Goal: Check status: Check status

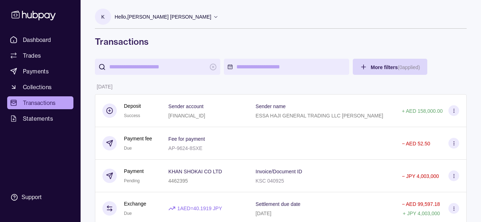
click at [153, 66] on input "search" at bounding box center [157, 67] width 97 height 16
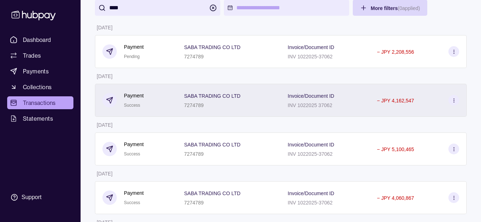
scroll to position [72, 0]
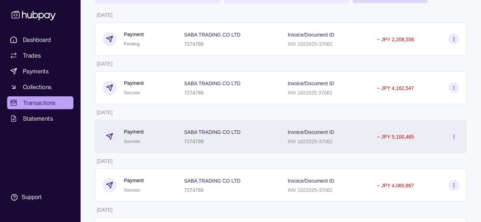
type input "****"
click at [394, 137] on p "− JPY 5,100,465" at bounding box center [395, 137] width 37 height 6
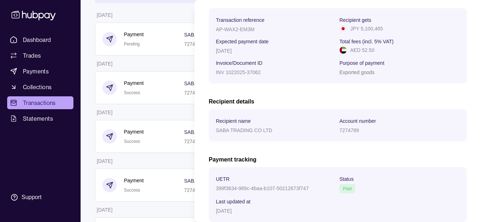
scroll to position [0, 0]
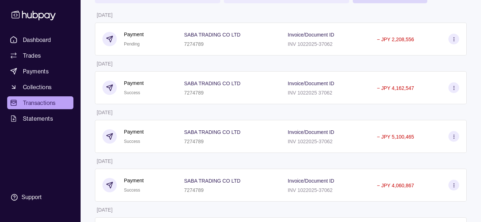
click at [139, 102] on html "Dashboard Trades Payments Collections Transactions Statements Support K Hello, …" at bounding box center [240, 144] width 481 height 433
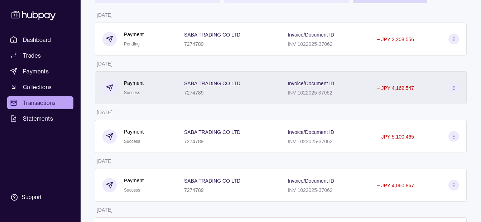
click at [175, 91] on div "Payment Success" at bounding box center [136, 87] width 82 height 33
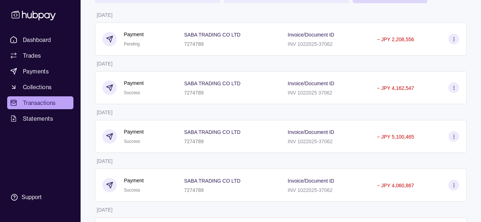
click at [161, 76] on html "Dashboard Trades Payments Collections Transactions Statements Support K Hello, …" at bounding box center [240, 144] width 481 height 433
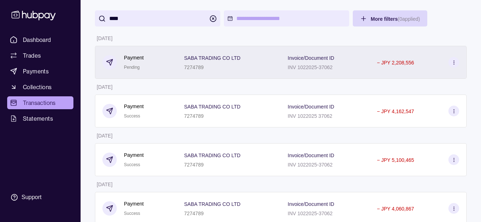
scroll to position [36, 0]
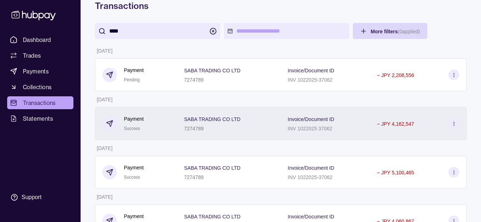
click at [189, 126] on p "7274789" at bounding box center [194, 129] width 20 height 6
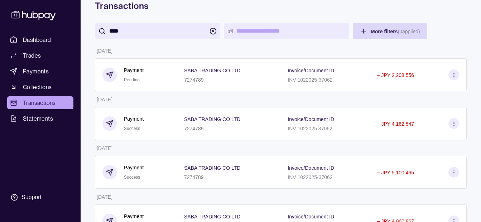
click at [161, 117] on html "Dashboard Trades Payments Collections Transactions Statements Support K Hello, …" at bounding box center [240, 180] width 481 height 433
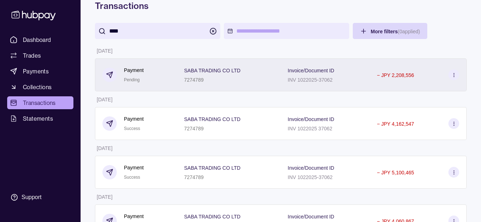
click at [201, 77] on p "7274789" at bounding box center [194, 80] width 20 height 6
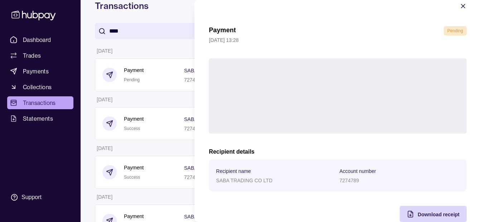
scroll to position [0, 0]
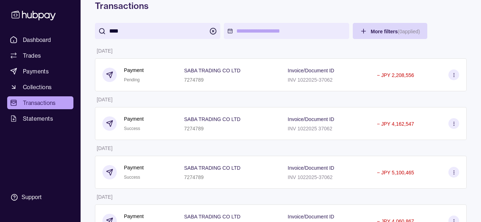
click at [138, 96] on html "Dashboard Trades Payments Collections Transactions Statements Support K Hello, …" at bounding box center [240, 180] width 481 height 433
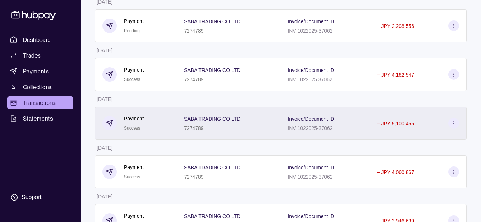
scroll to position [107, 0]
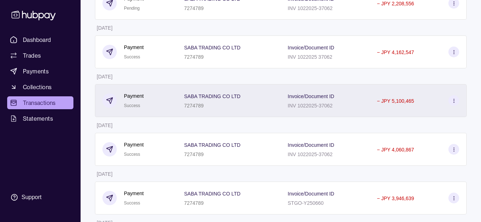
click at [197, 98] on p "SABA TRADING CO LTD" at bounding box center [212, 96] width 56 height 6
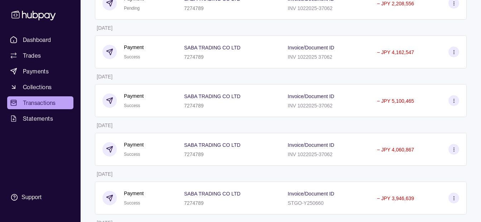
click at [157, 120] on html "Dashboard Trades Payments Collections Transactions Statements Support K Hello, …" at bounding box center [240, 109] width 481 height 433
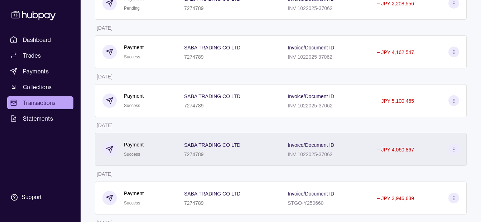
click at [215, 146] on p "SABA TRADING CO LTD" at bounding box center [212, 145] width 56 height 6
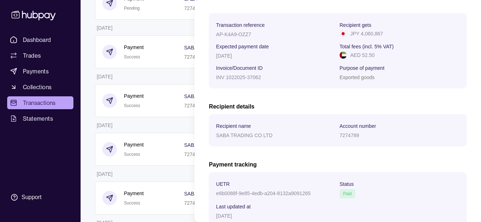
scroll to position [0, 0]
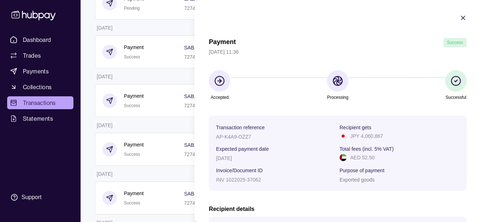
click at [166, 105] on html "Dashboard Trades Payments Collections Transactions Statements Support K Hello, …" at bounding box center [240, 109] width 481 height 433
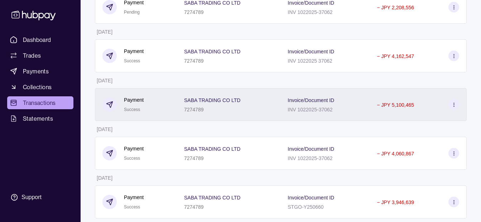
scroll to position [143, 0]
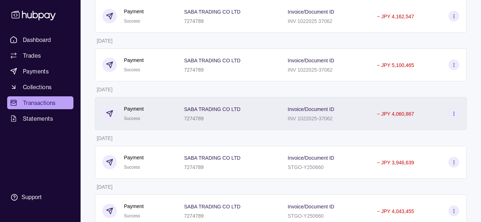
click at [157, 110] on div "Payment Success" at bounding box center [135, 114] width 67 height 18
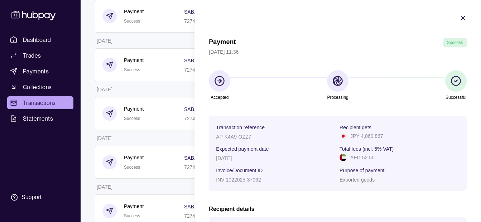
click at [147, 126] on html "Dashboard Trades Payments Collections Transactions Statements Support K Hello, …" at bounding box center [240, 73] width 481 height 433
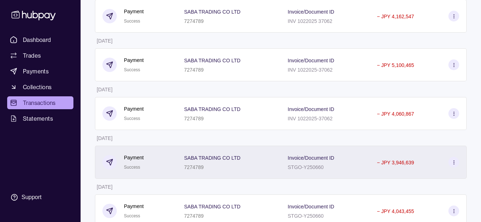
click at [159, 166] on div "Payment Success" at bounding box center [135, 163] width 67 height 18
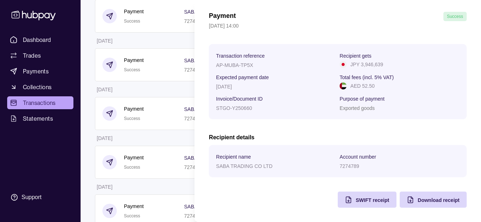
scroll to position [0, 0]
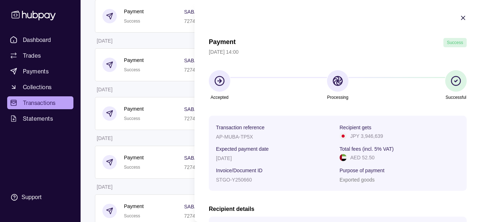
click at [161, 101] on html "Dashboard Trades Payments Collections Transactions Statements Support K Hello, …" at bounding box center [240, 73] width 481 height 433
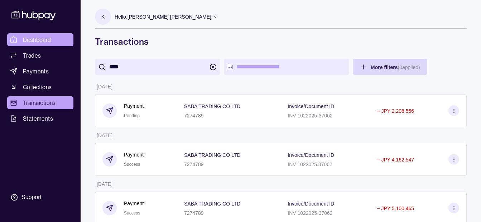
click at [42, 40] on span "Dashboard" at bounding box center [37, 39] width 28 height 9
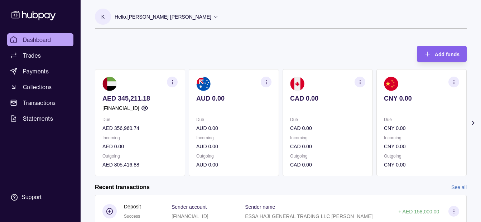
click at [152, 15] on p "Hello, [PERSON_NAME] [PERSON_NAME]" at bounding box center [163, 17] width 97 height 8
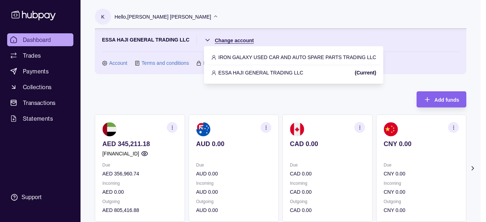
click at [236, 40] on html "Dashboard Trades Payments Collections Transactions Statements Support K Hello, …" at bounding box center [243, 213] width 486 height 426
click at [239, 57] on p "IRON GALAXY USED CAR AND AUTO SPARE PARTS TRADING LLC" at bounding box center [297, 57] width 158 height 8
